Goal: Navigation & Orientation: Find specific page/section

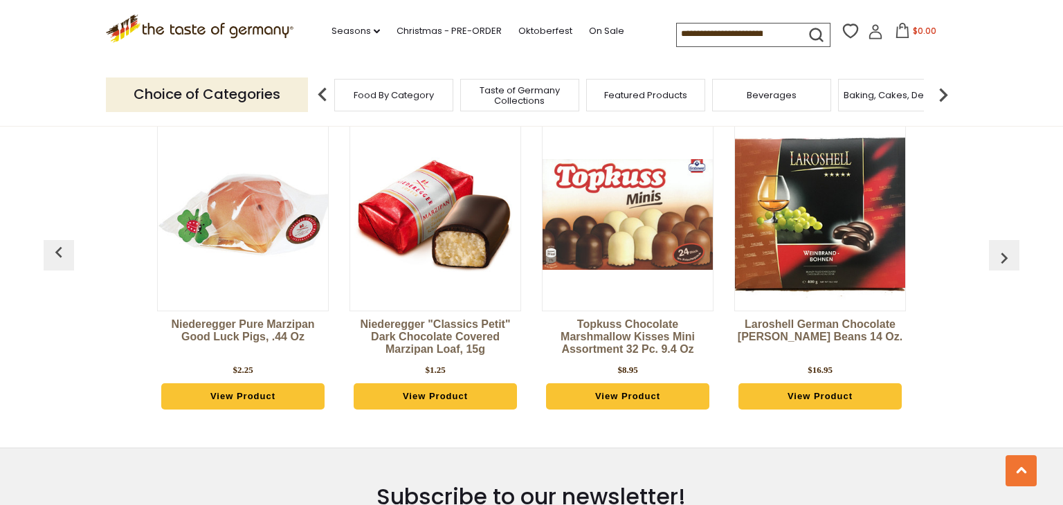
scroll to position [3795, 0]
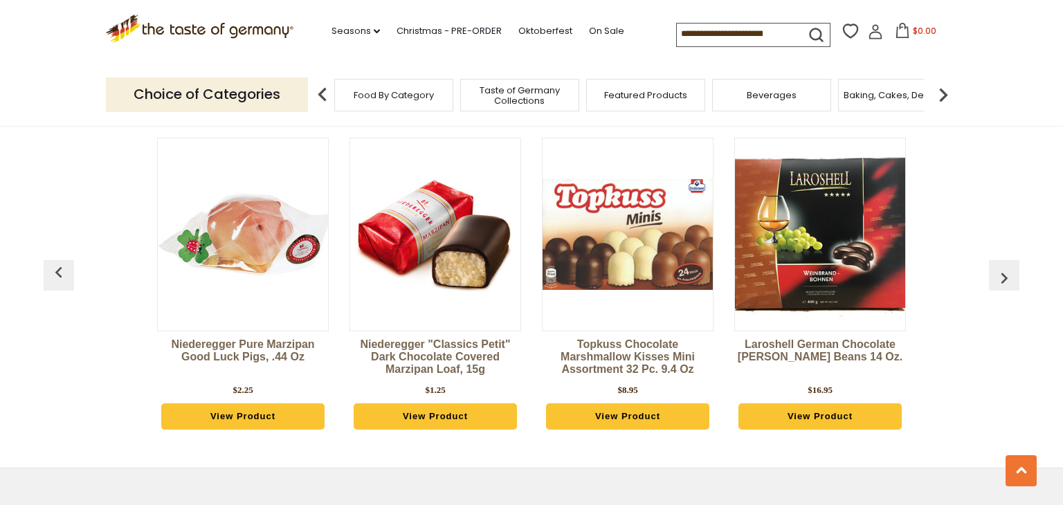
click at [1009, 267] on img "button" at bounding box center [1004, 278] width 22 height 22
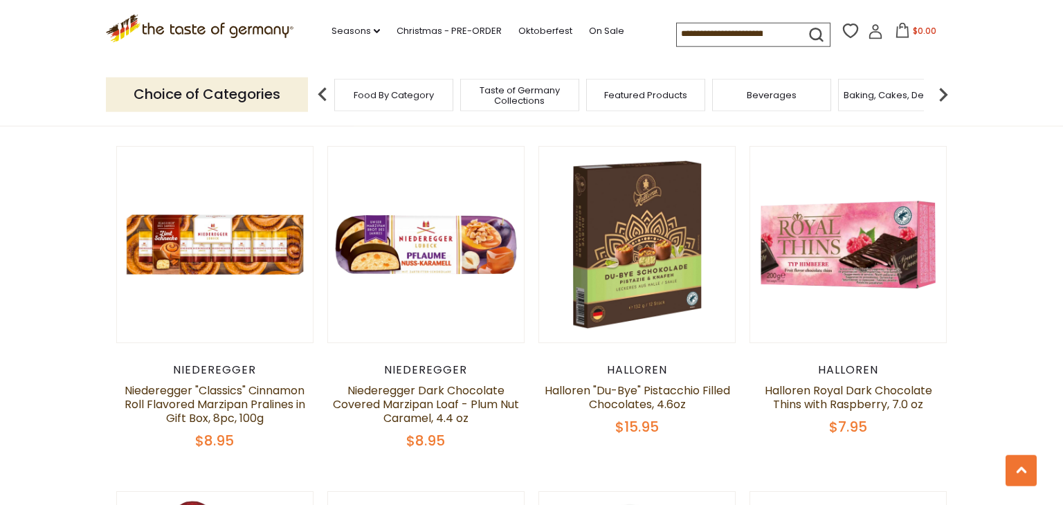
scroll to position [725, 0]
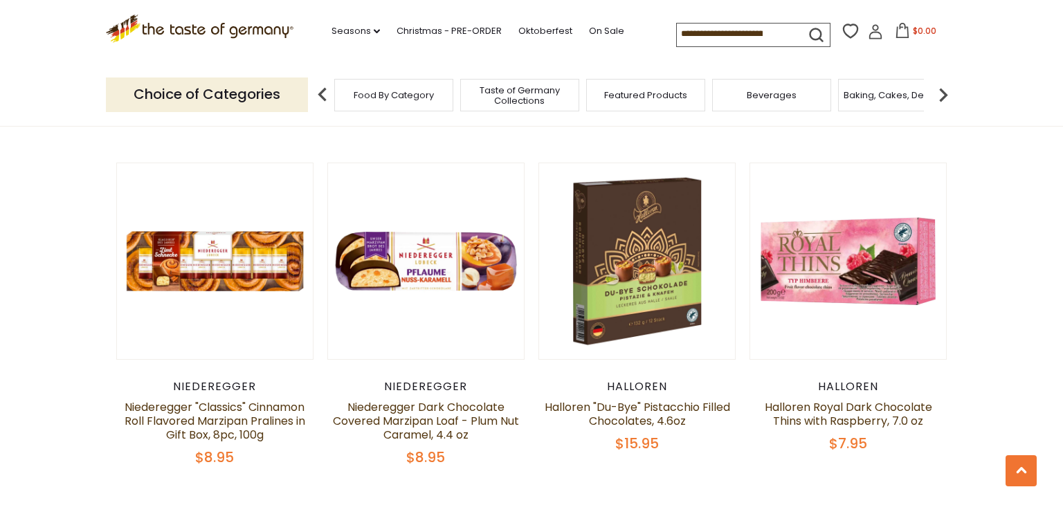
click at [415, 82] on div "Food By Category" at bounding box center [393, 95] width 119 height 33
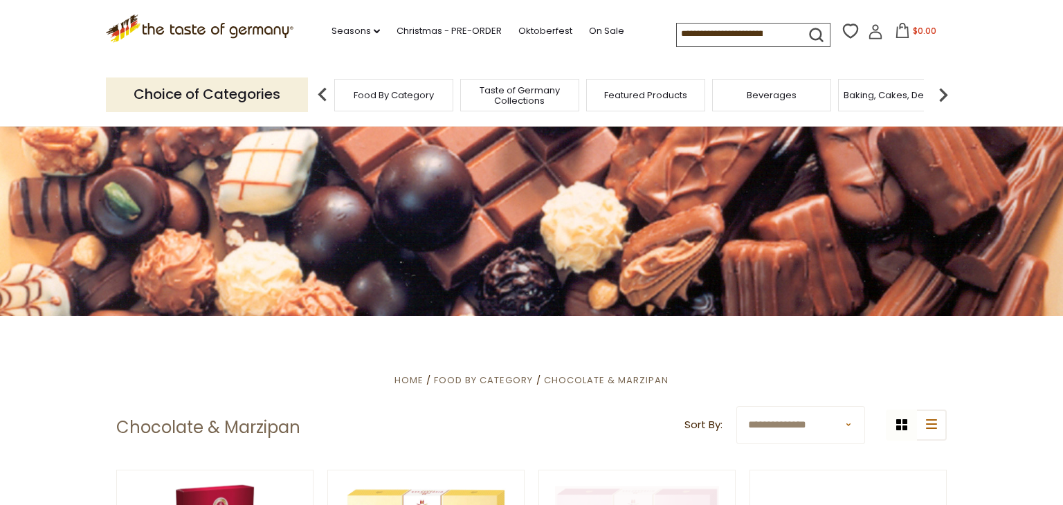
scroll to position [146, 0]
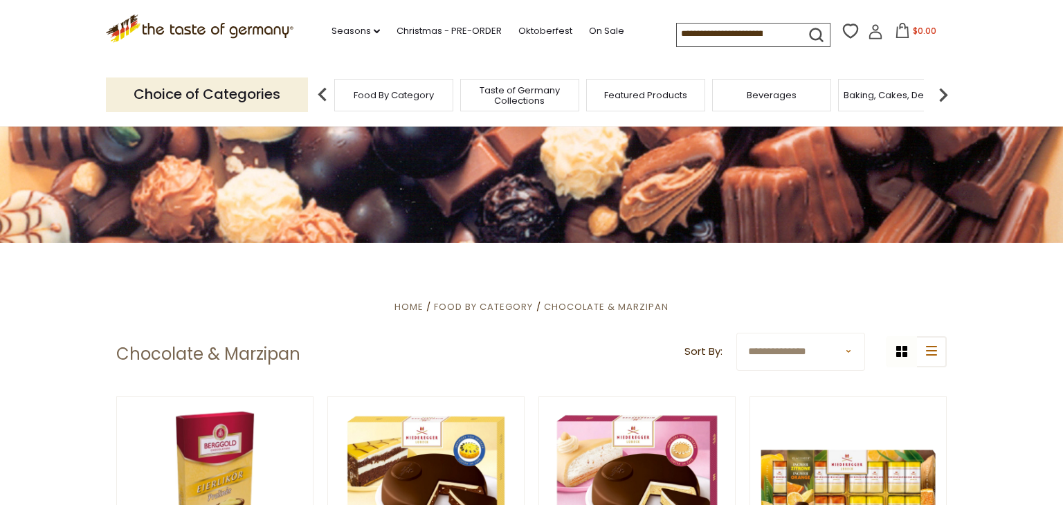
click at [432, 93] on span "Food By Category" at bounding box center [394, 95] width 80 height 10
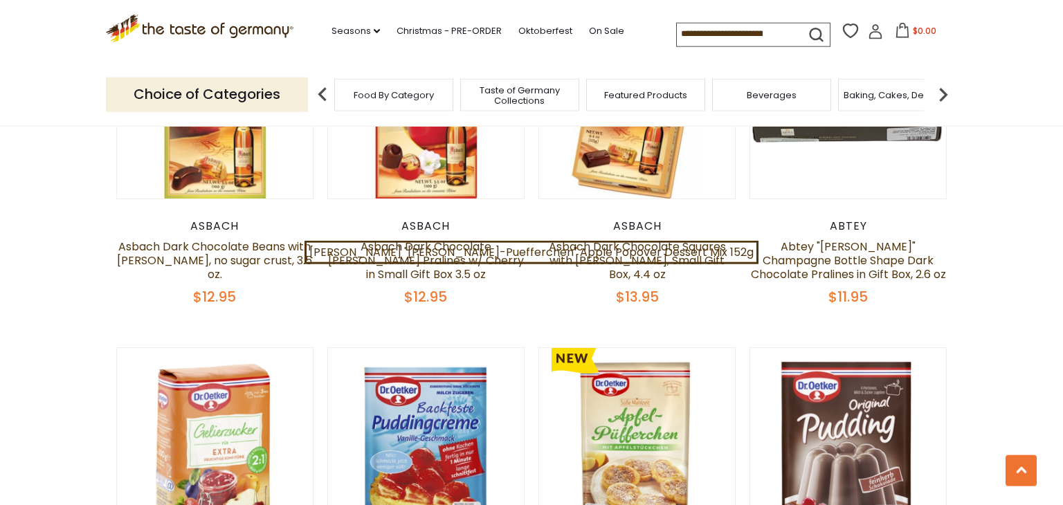
scroll to position [2657, 0]
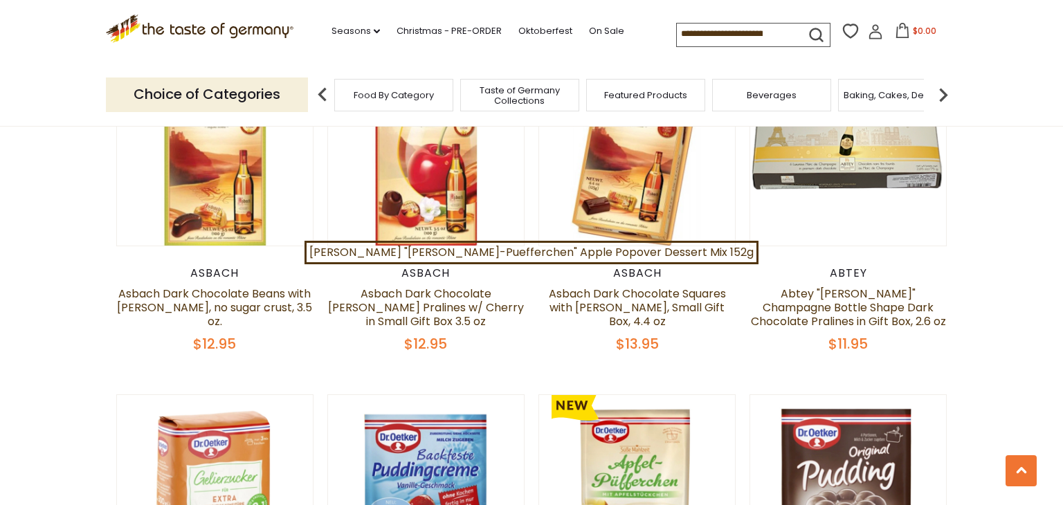
click at [439, 101] on div "Food By Category" at bounding box center [393, 95] width 119 height 33
click at [531, 100] on span "Taste of Germany Collections" at bounding box center [519, 95] width 111 height 21
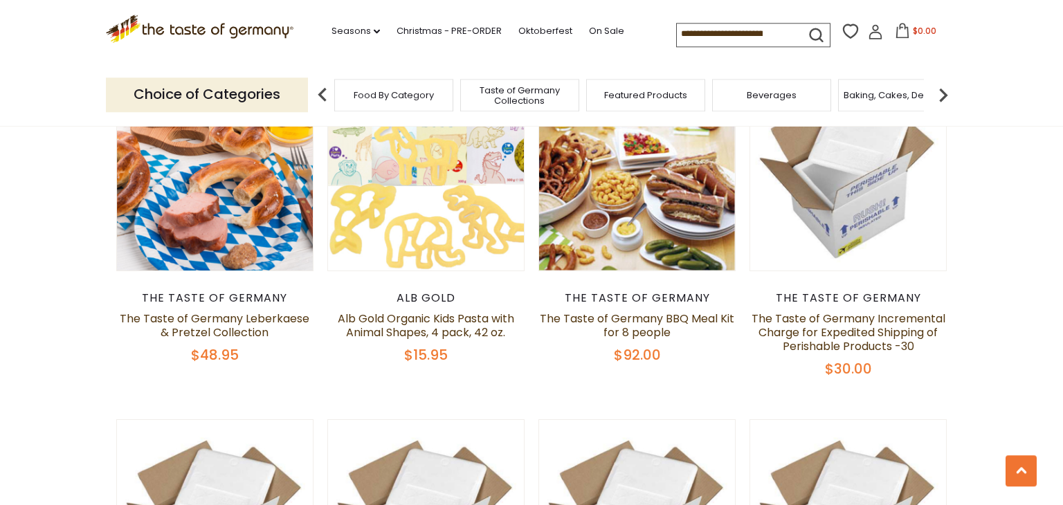
scroll to position [877, 0]
